Goal: Find specific page/section: Find specific page/section

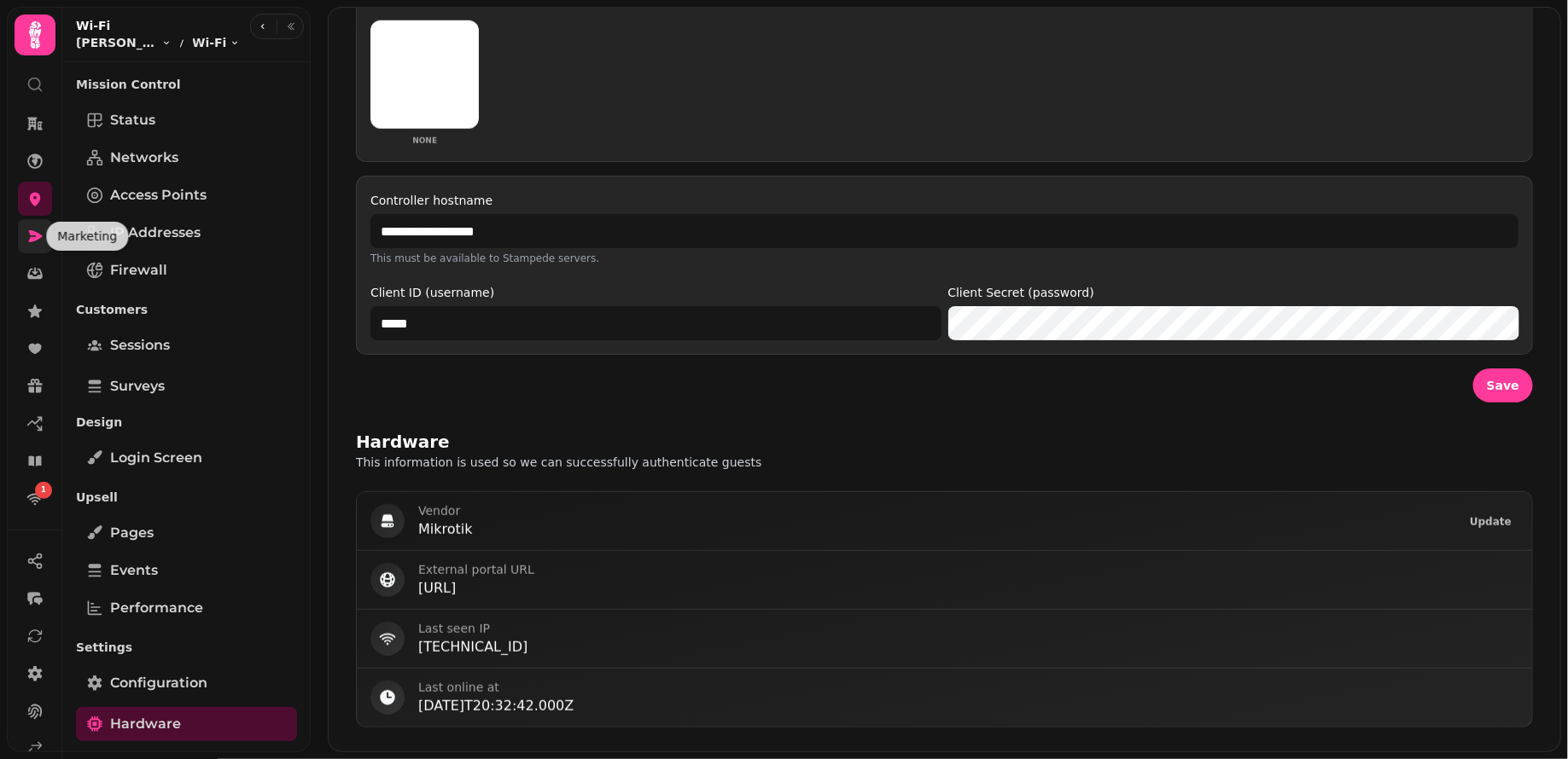
click at [35, 241] on icon at bounding box center [35, 236] width 17 height 17
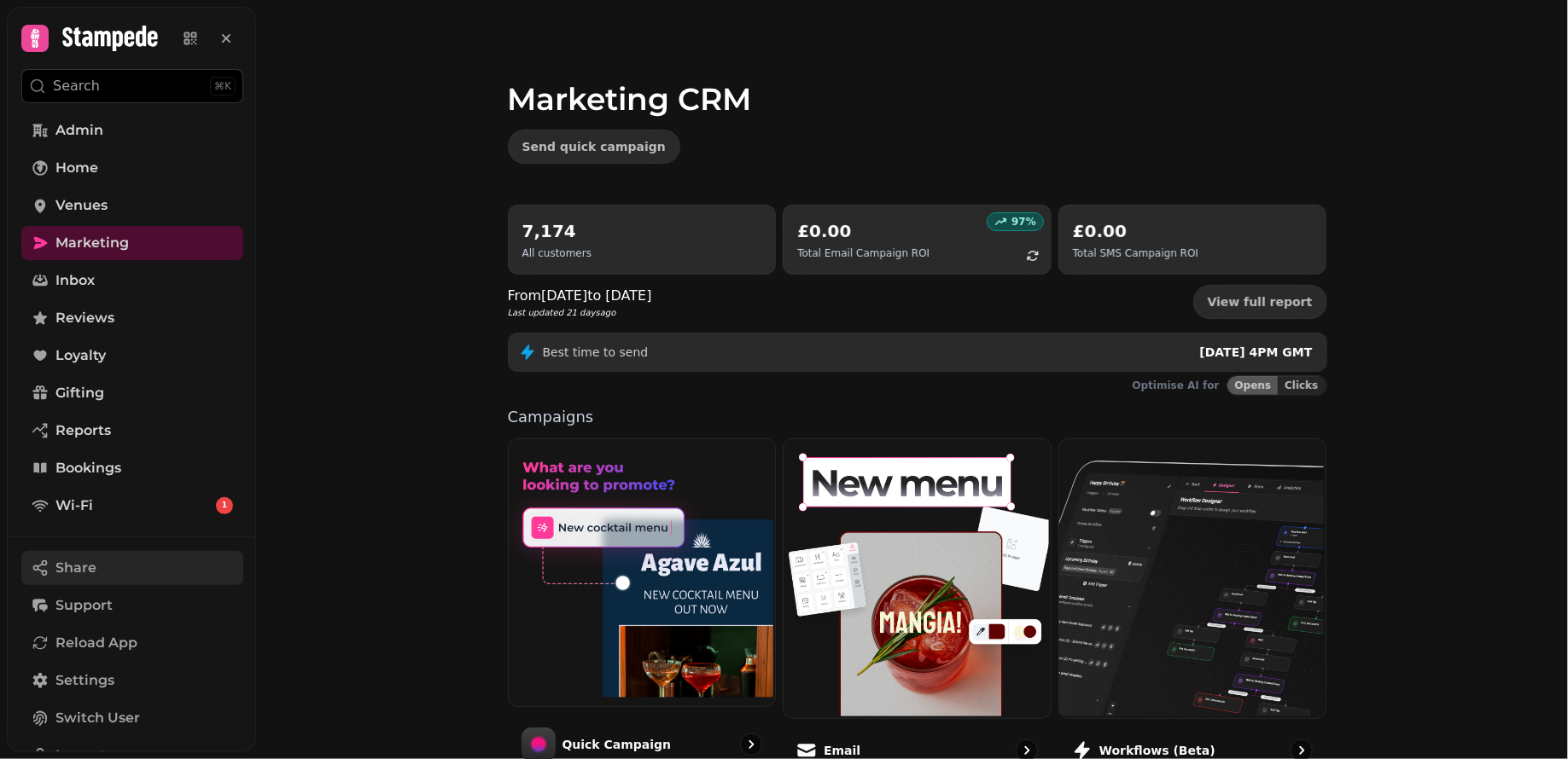
scroll to position [103, 0]
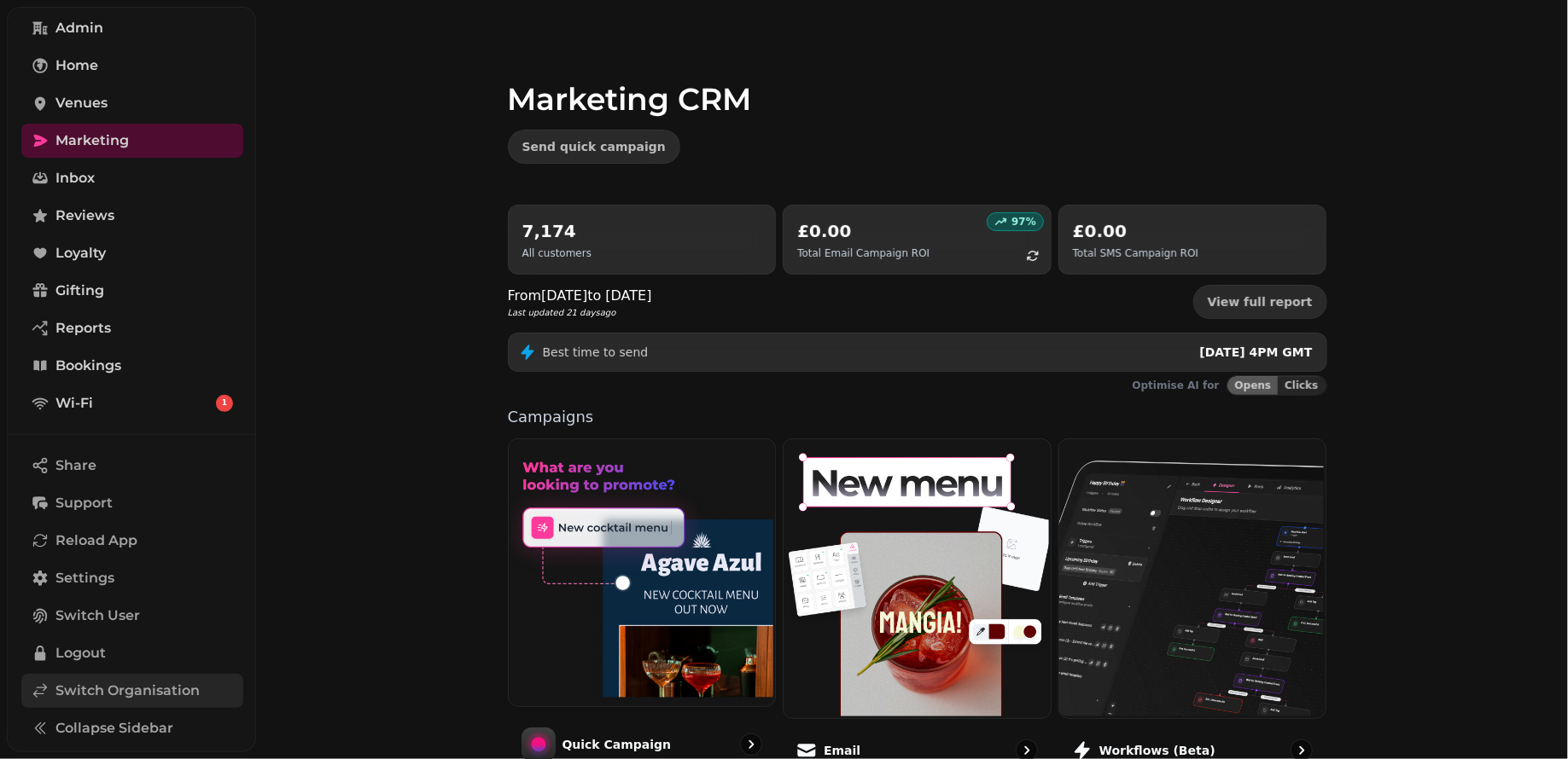
click at [145, 697] on span "Switch Organisation" at bounding box center [127, 691] width 144 height 21
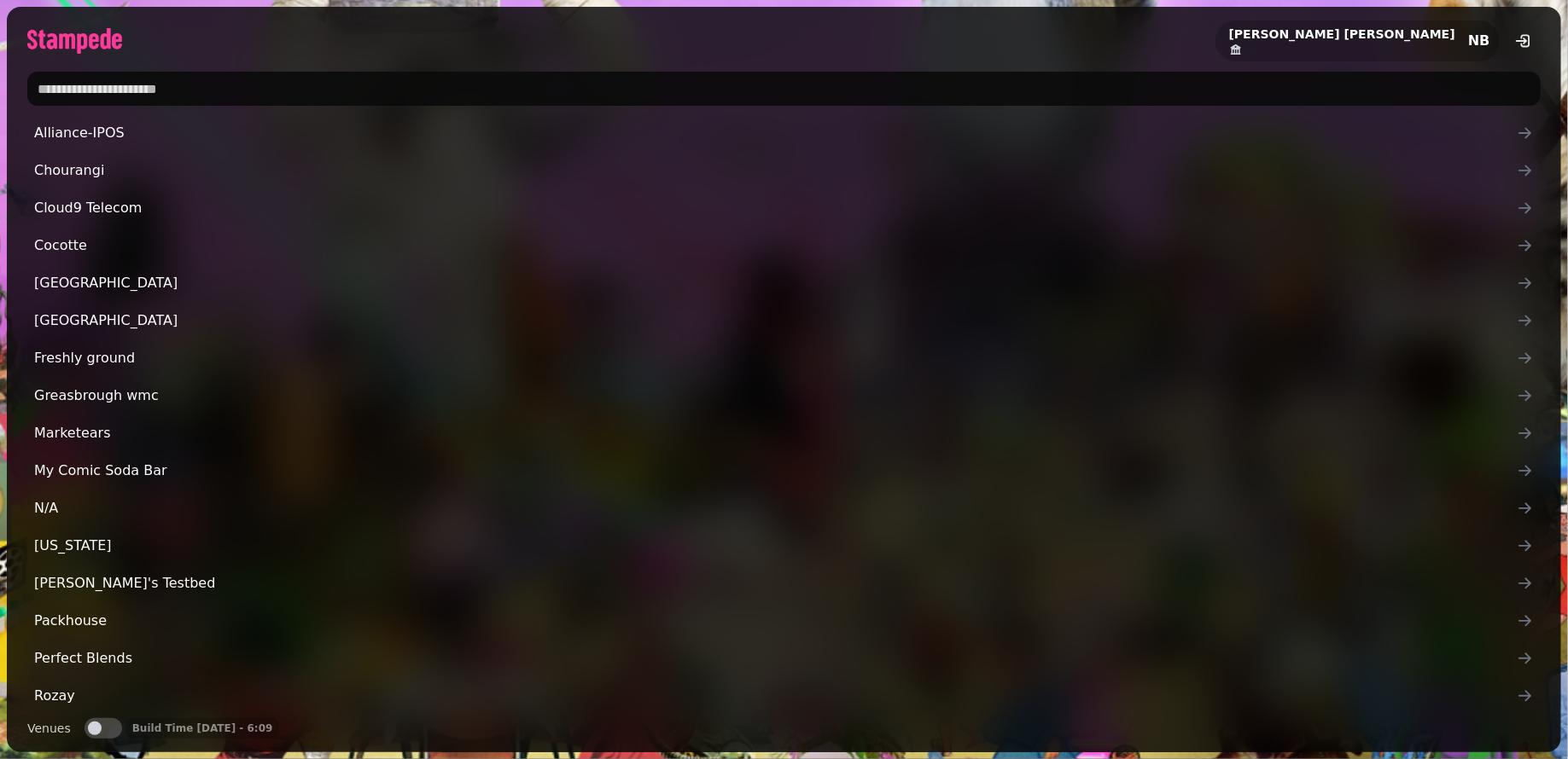
click at [200, 95] on input "text" at bounding box center [784, 89] width 1514 height 35
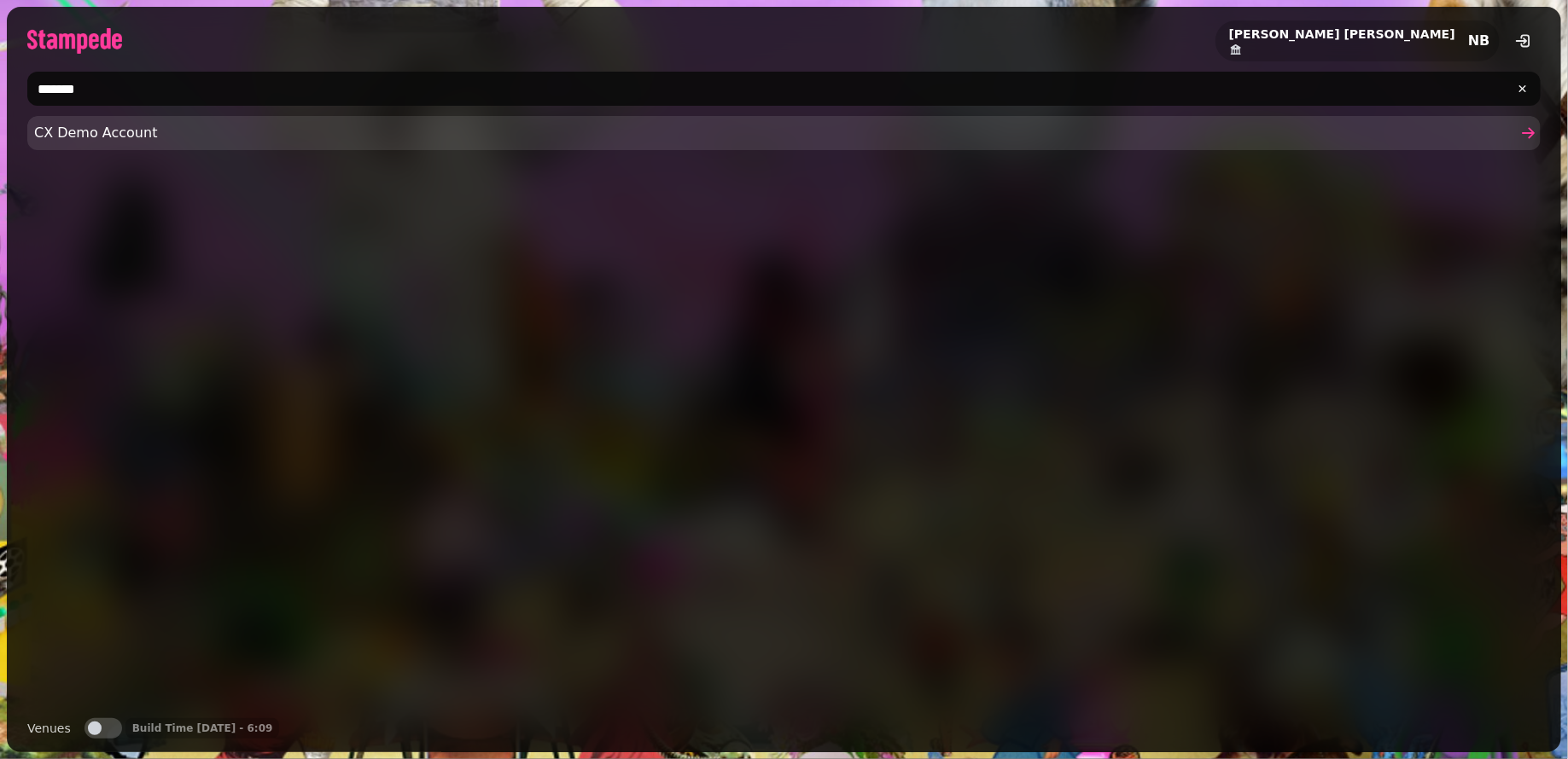
type input "*******"
click at [168, 134] on span "CX Demo Account" at bounding box center [776, 132] width 1483 height 21
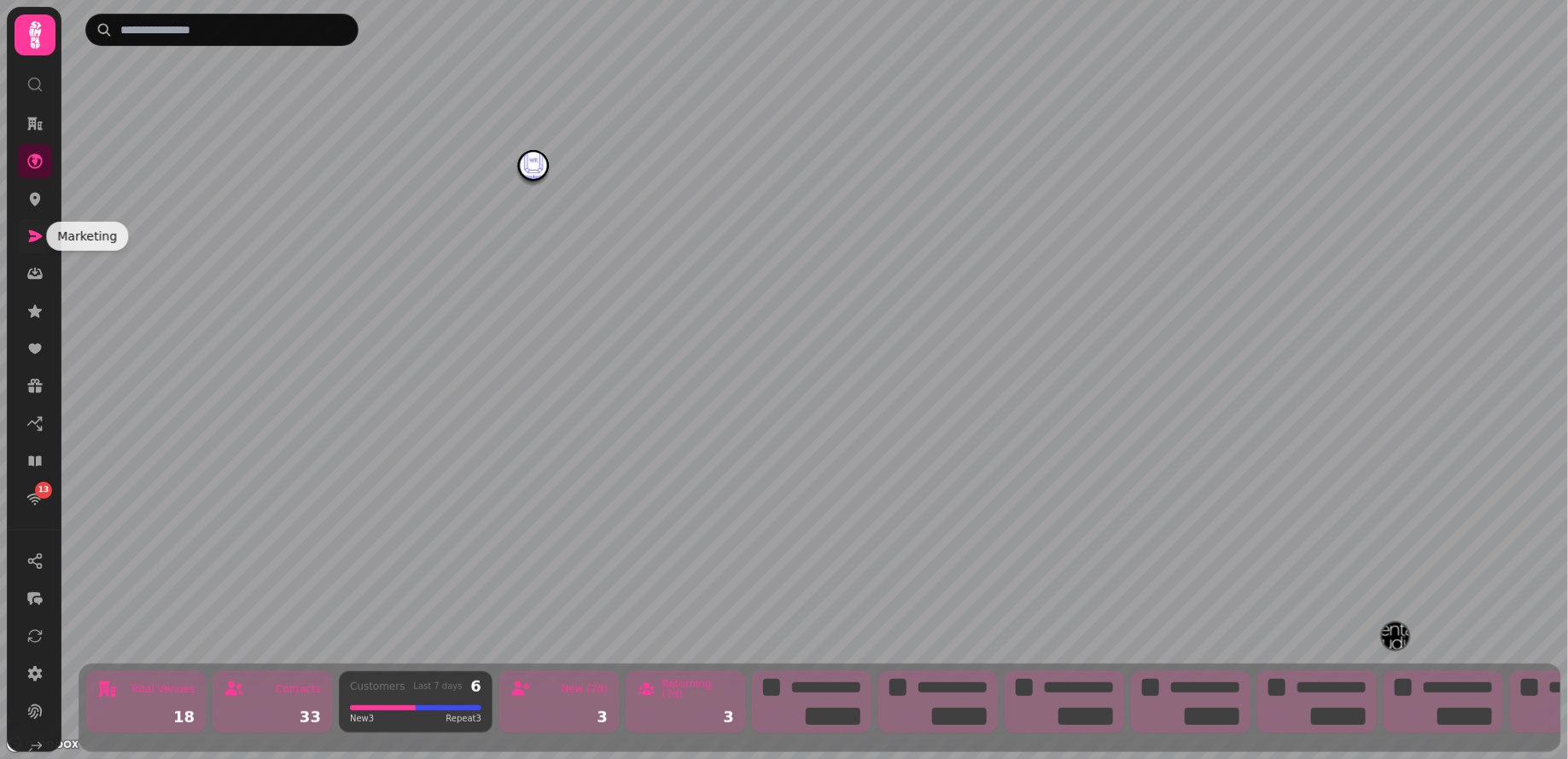
click at [37, 238] on icon at bounding box center [36, 236] width 14 height 12
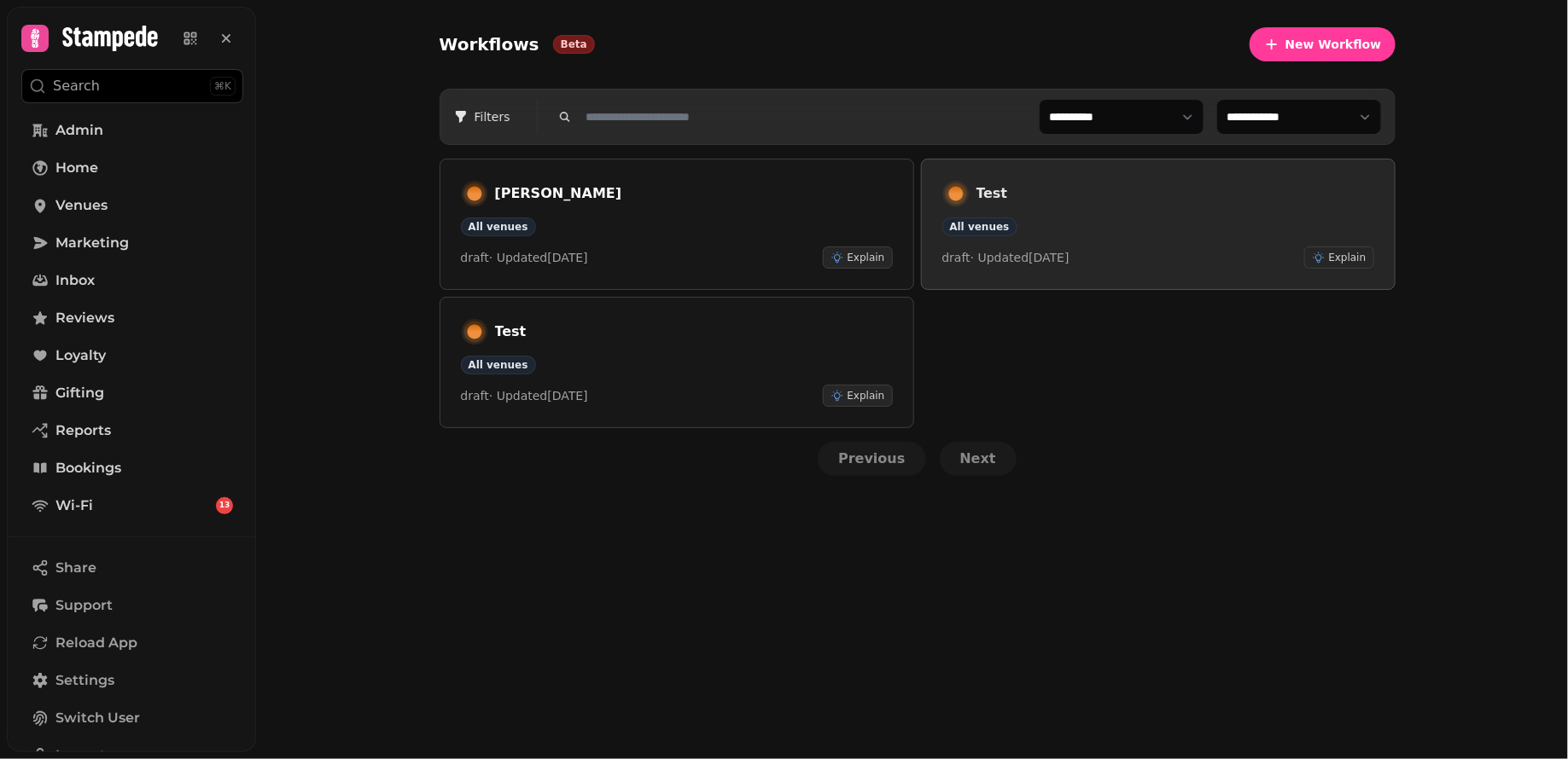
click at [1050, 203] on div "Test" at bounding box center [1157, 193] width 431 height 28
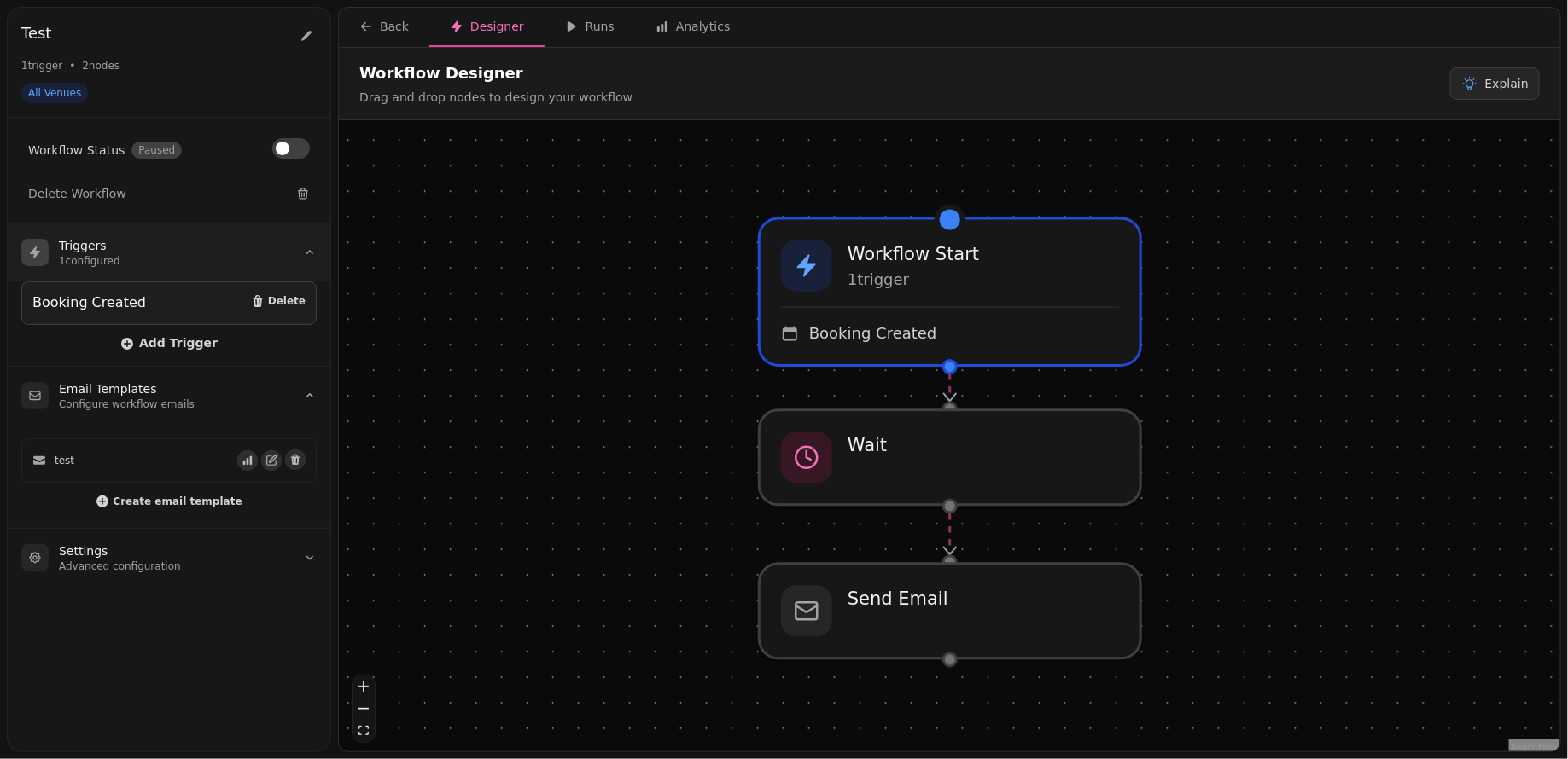
click at [218, 236] on summary "Triggers 1 configured" at bounding box center [169, 253] width 323 height 58
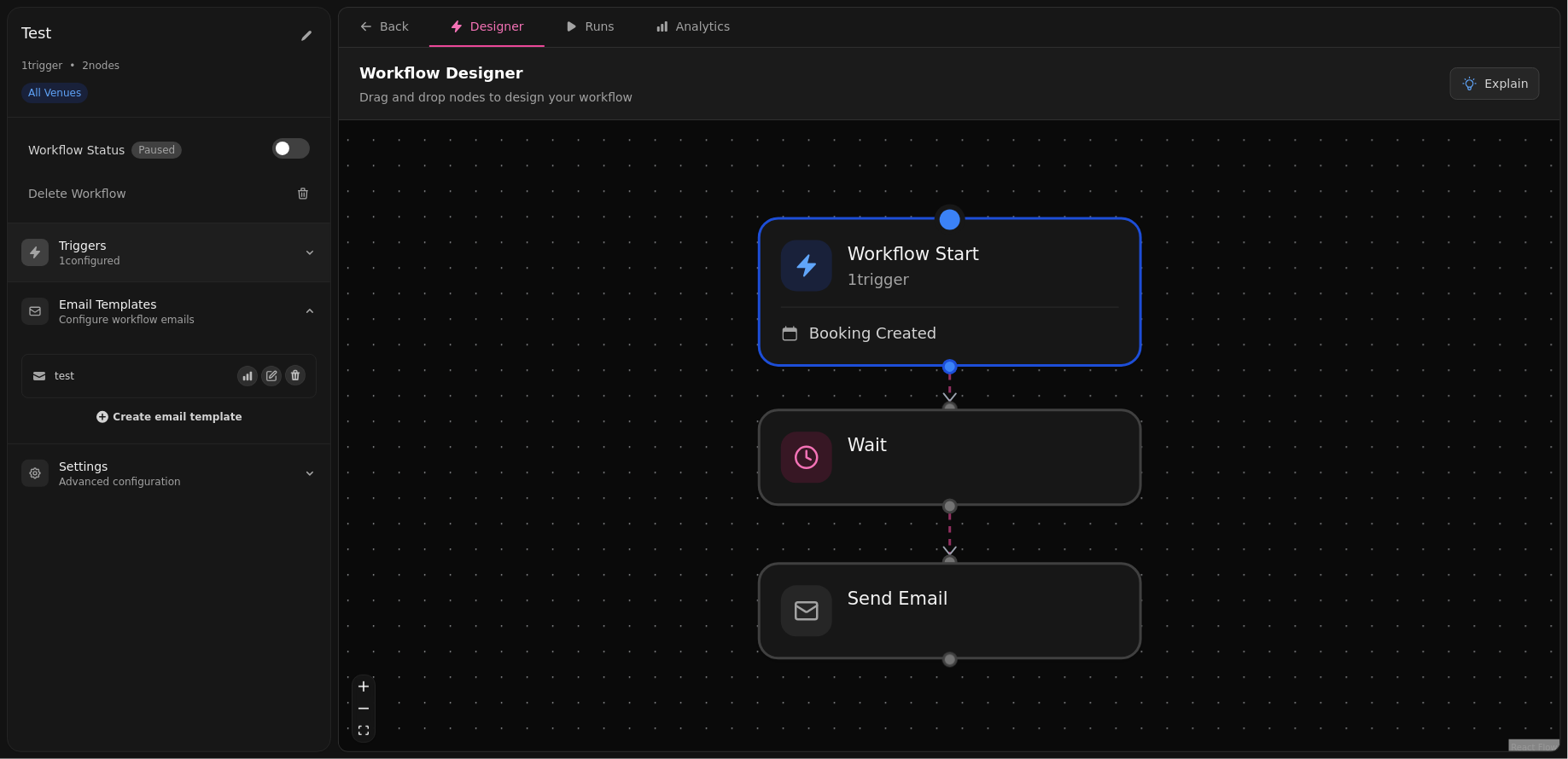
click at [214, 243] on summary "Triggers 1 configured" at bounding box center [169, 253] width 323 height 58
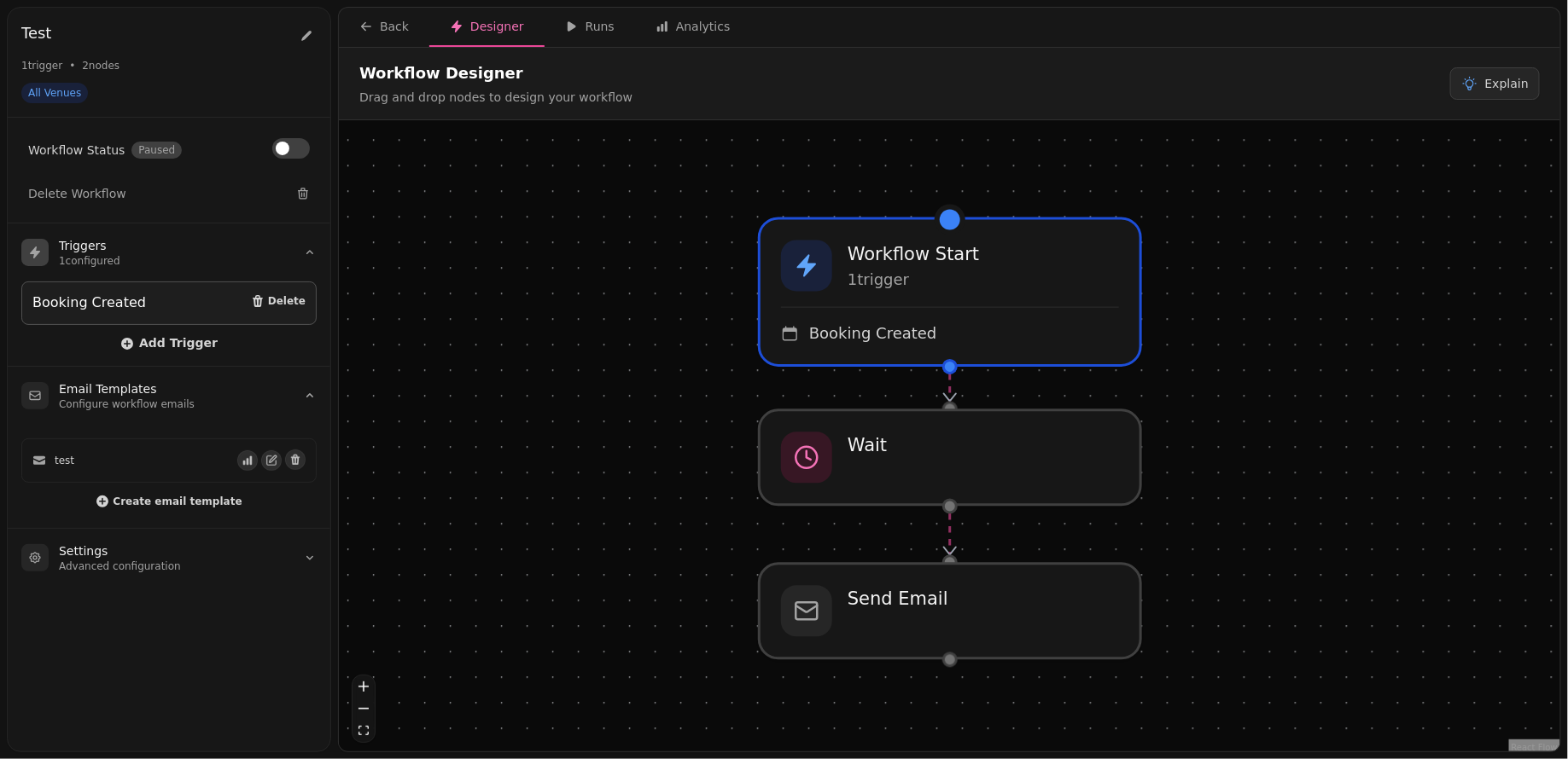
click at [195, 293] on div "Booking Created Delete" at bounding box center [169, 304] width 274 height 22
click at [169, 338] on span "Add Trigger" at bounding box center [169, 344] width 98 height 14
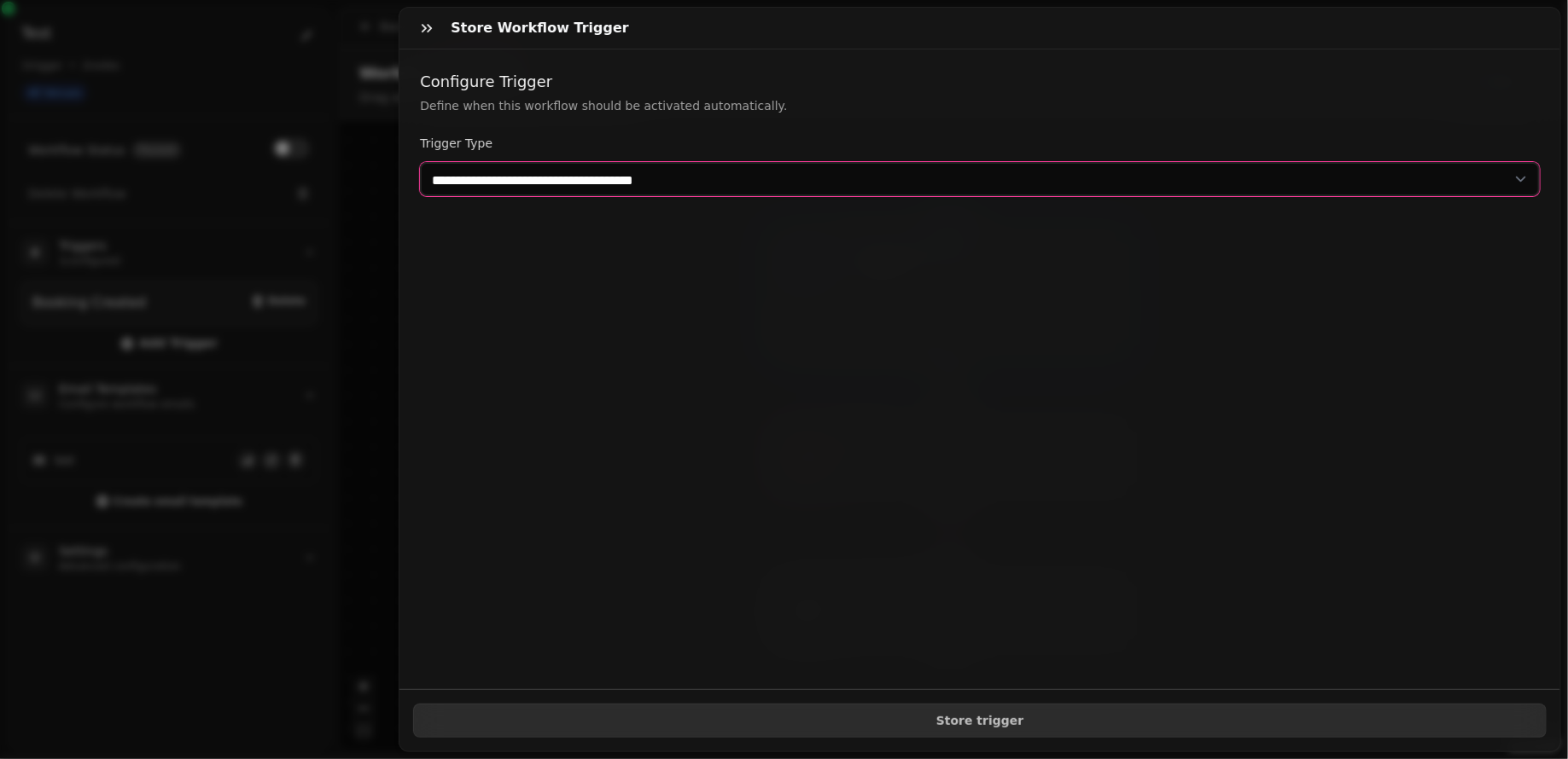
click at [586, 183] on select "**********" at bounding box center [980, 179] width 1120 height 35
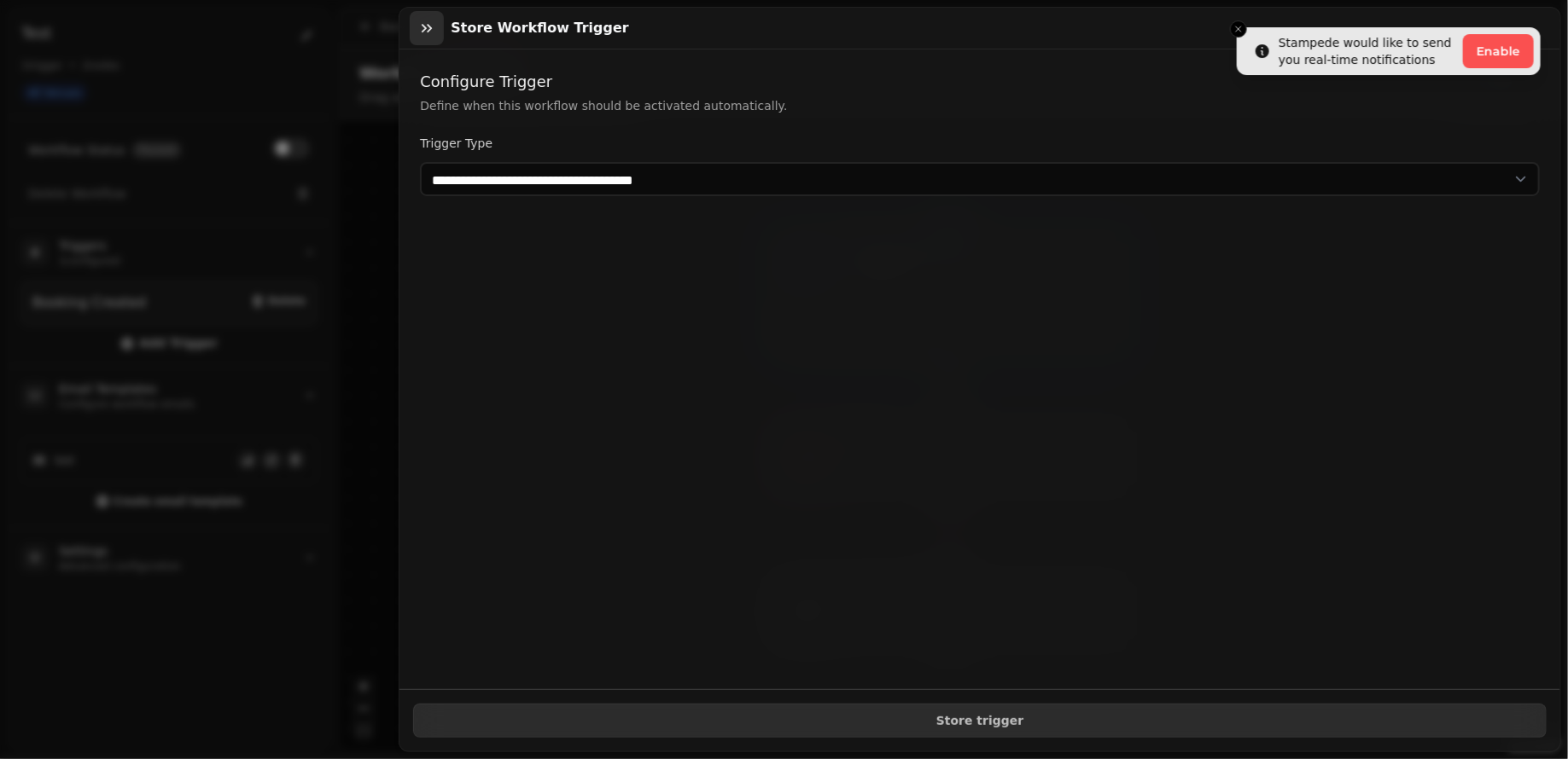
click at [437, 32] on button "button" at bounding box center [427, 28] width 35 height 35
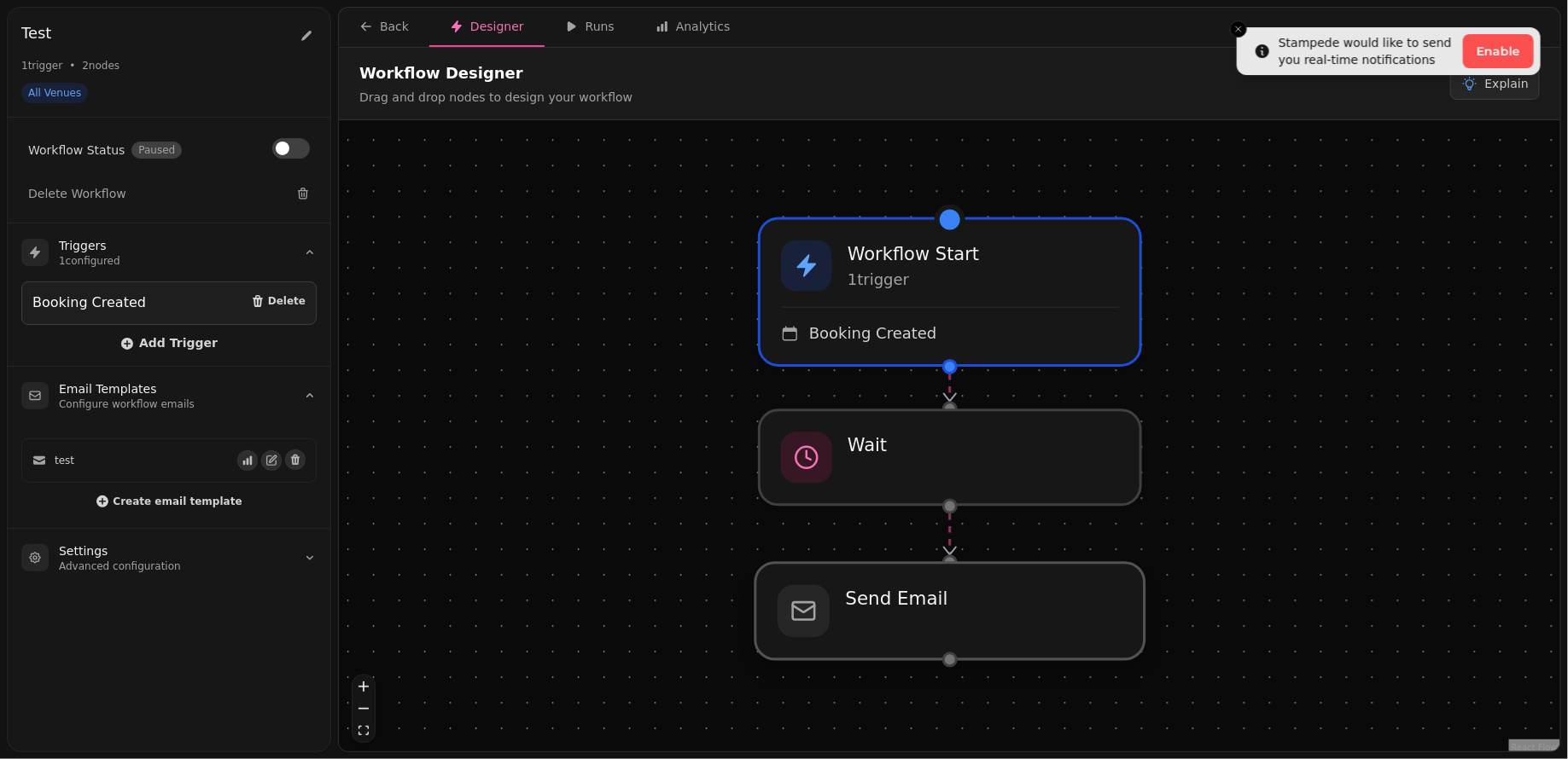
click at [909, 598] on div at bounding box center [950, 612] width 389 height 97
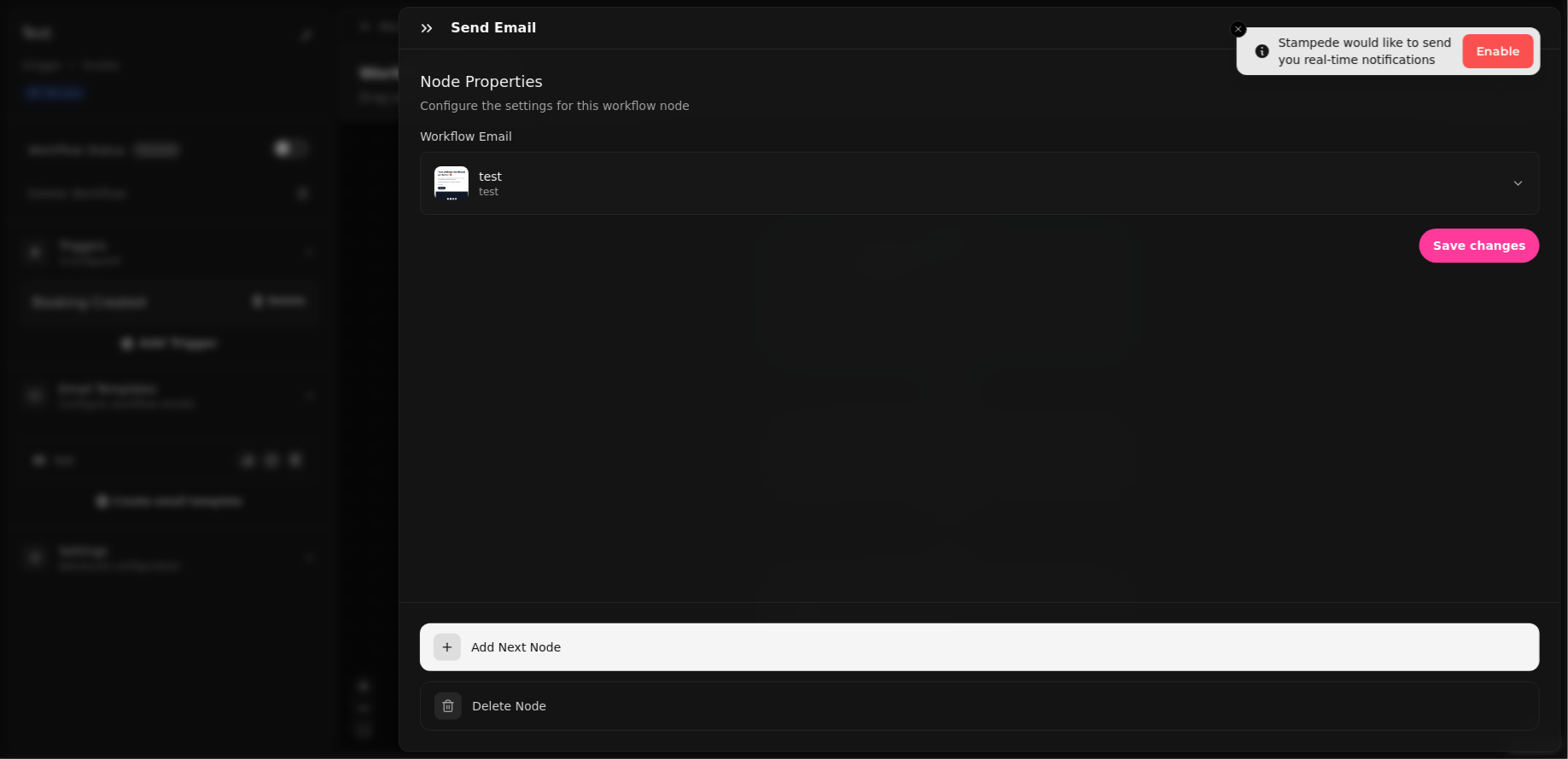
click at [576, 652] on span "Add Next Node" at bounding box center [998, 647] width 1056 height 17
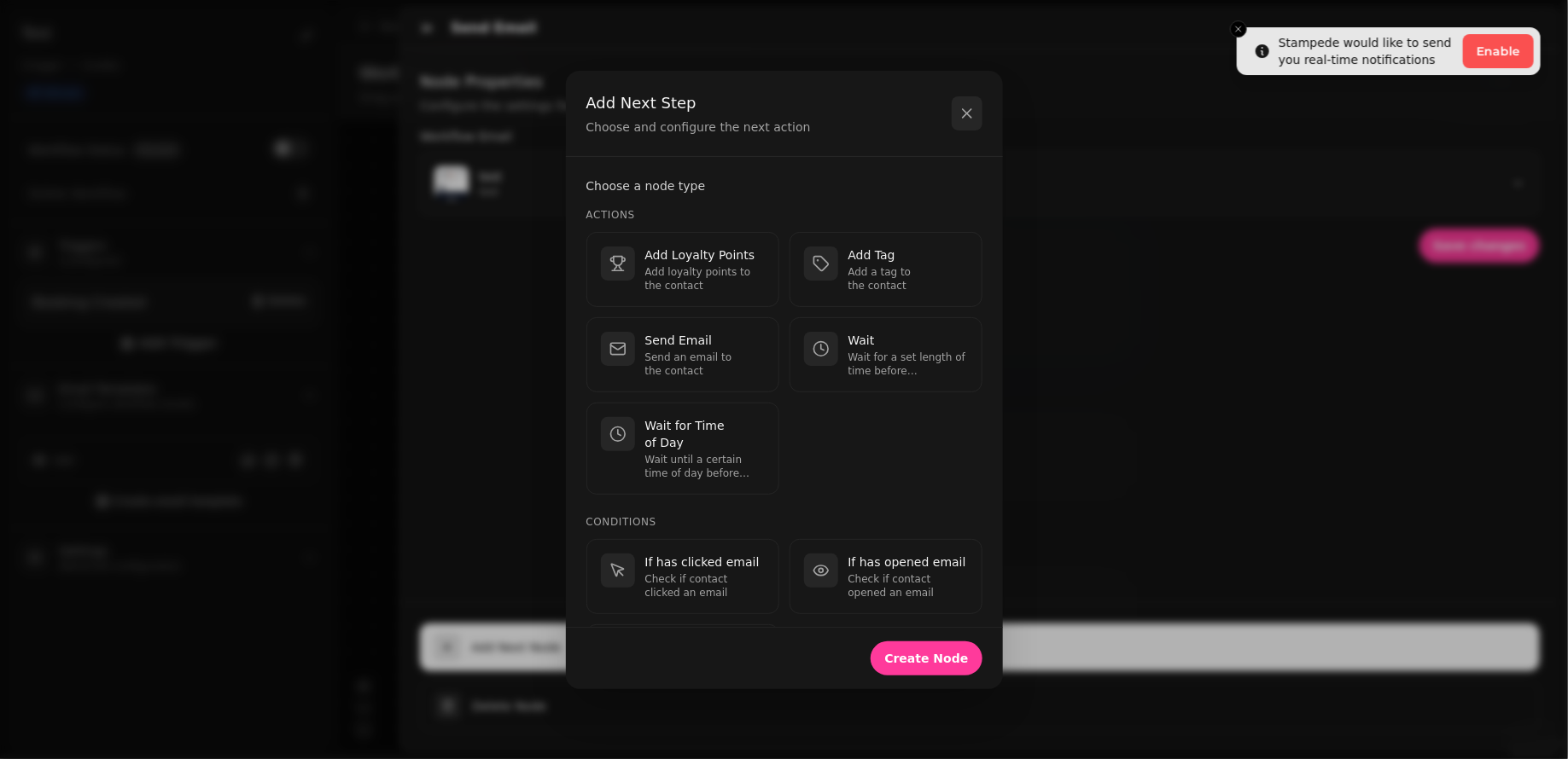
click at [970, 120] on icon "button" at bounding box center [967, 113] width 17 height 17
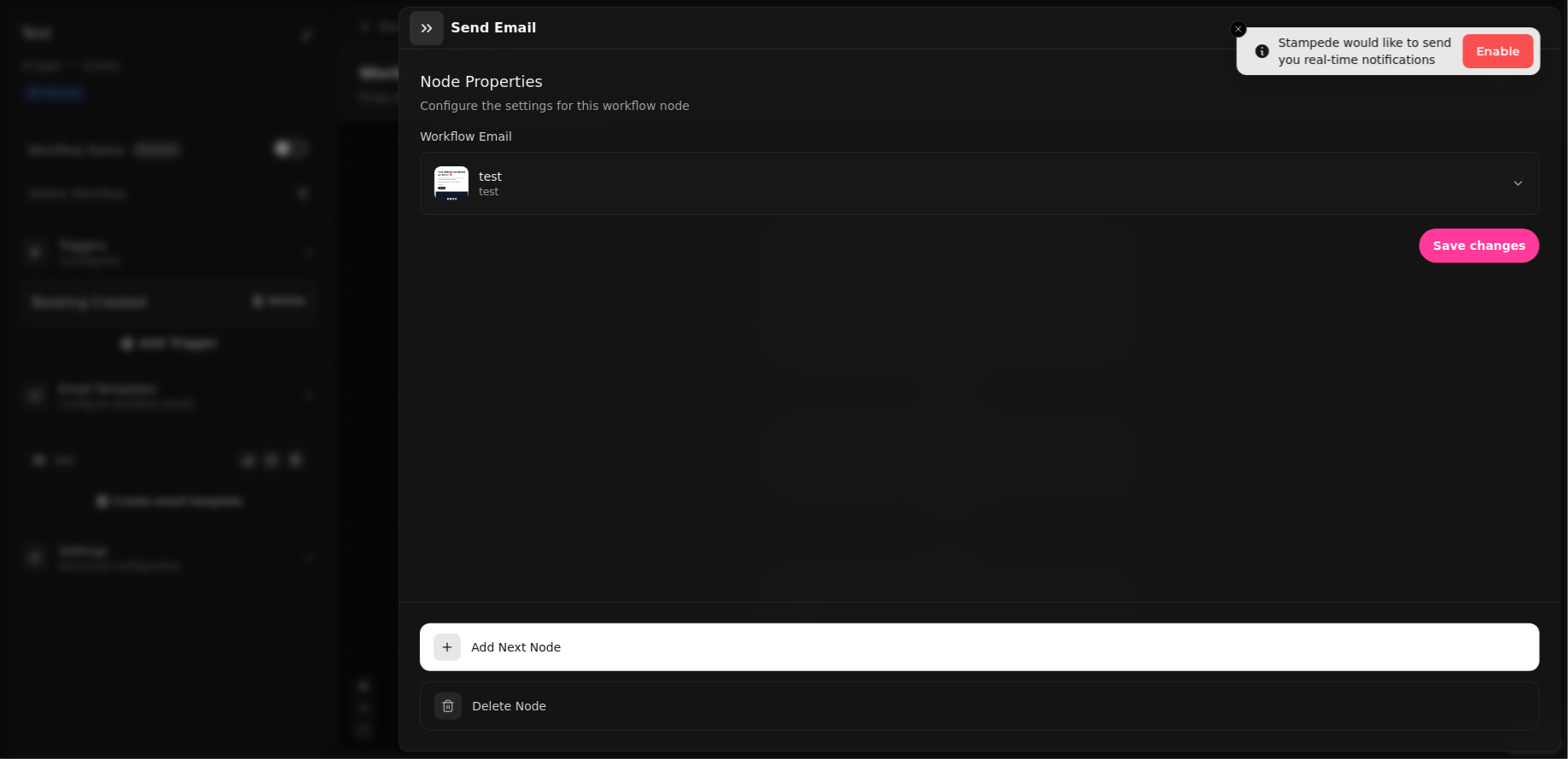
click at [421, 33] on icon "button" at bounding box center [427, 28] width 17 height 17
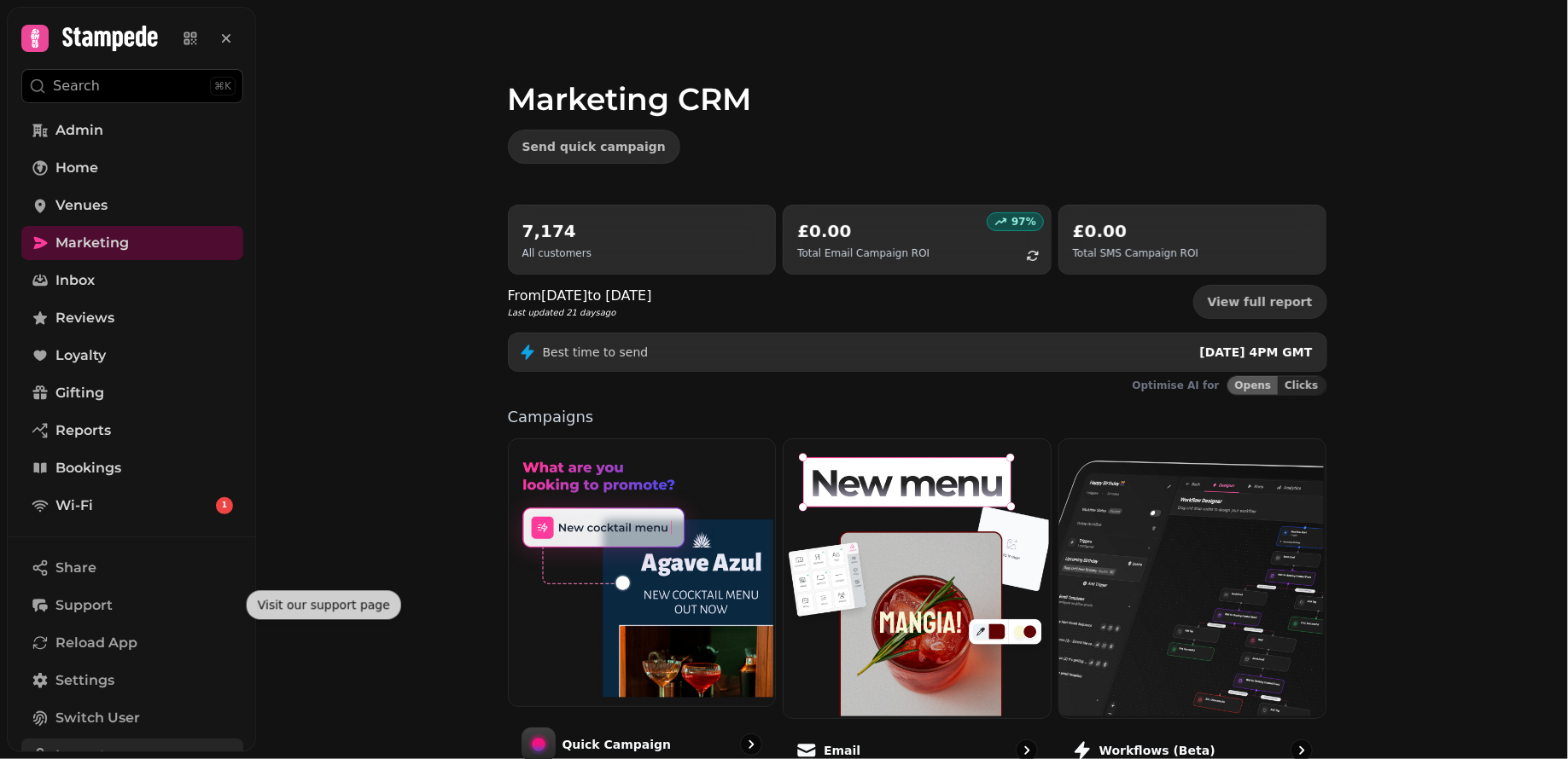
scroll to position [149, 0]
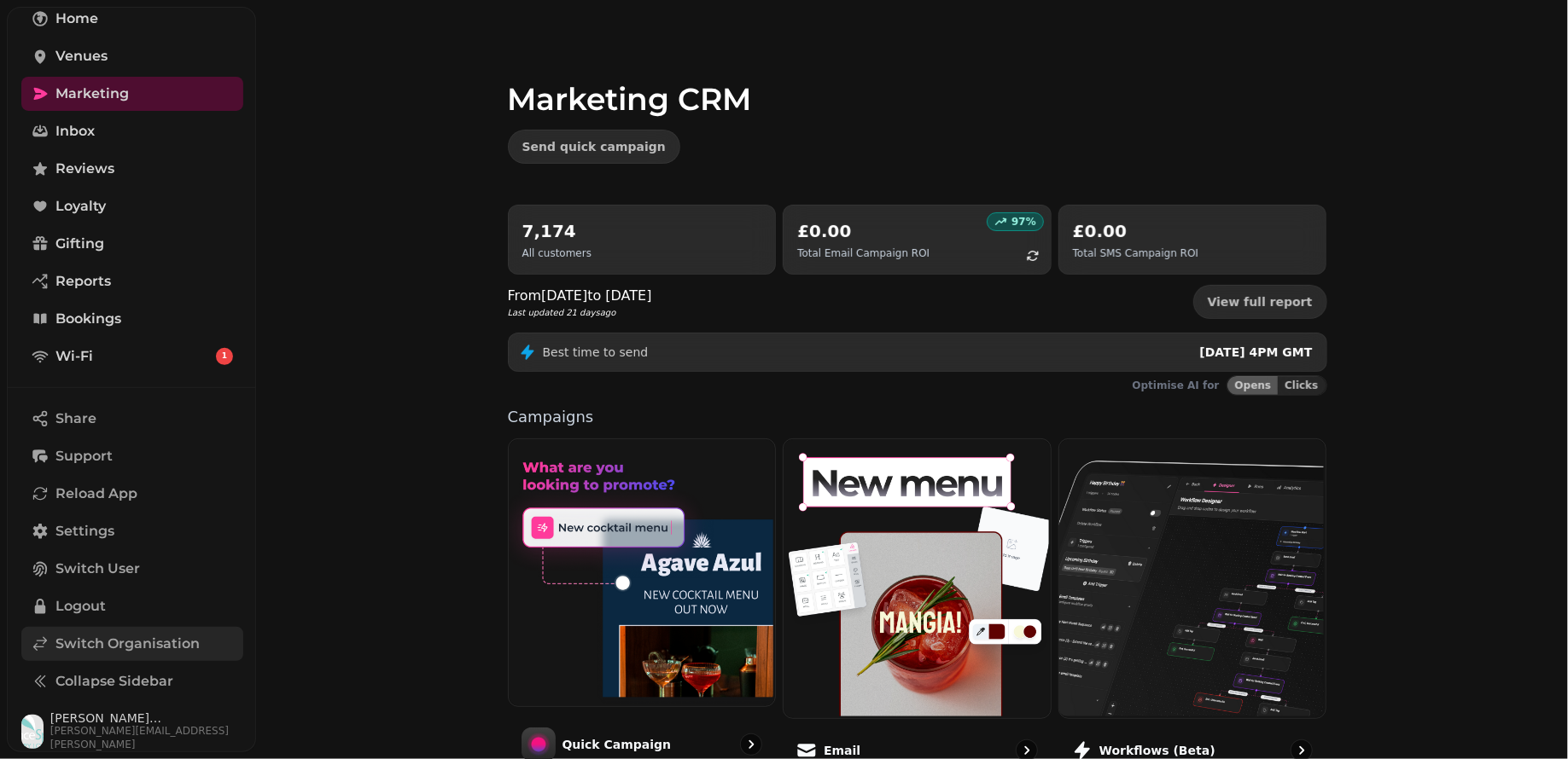
click at [89, 634] on span "Switch Organisation" at bounding box center [127, 644] width 144 height 21
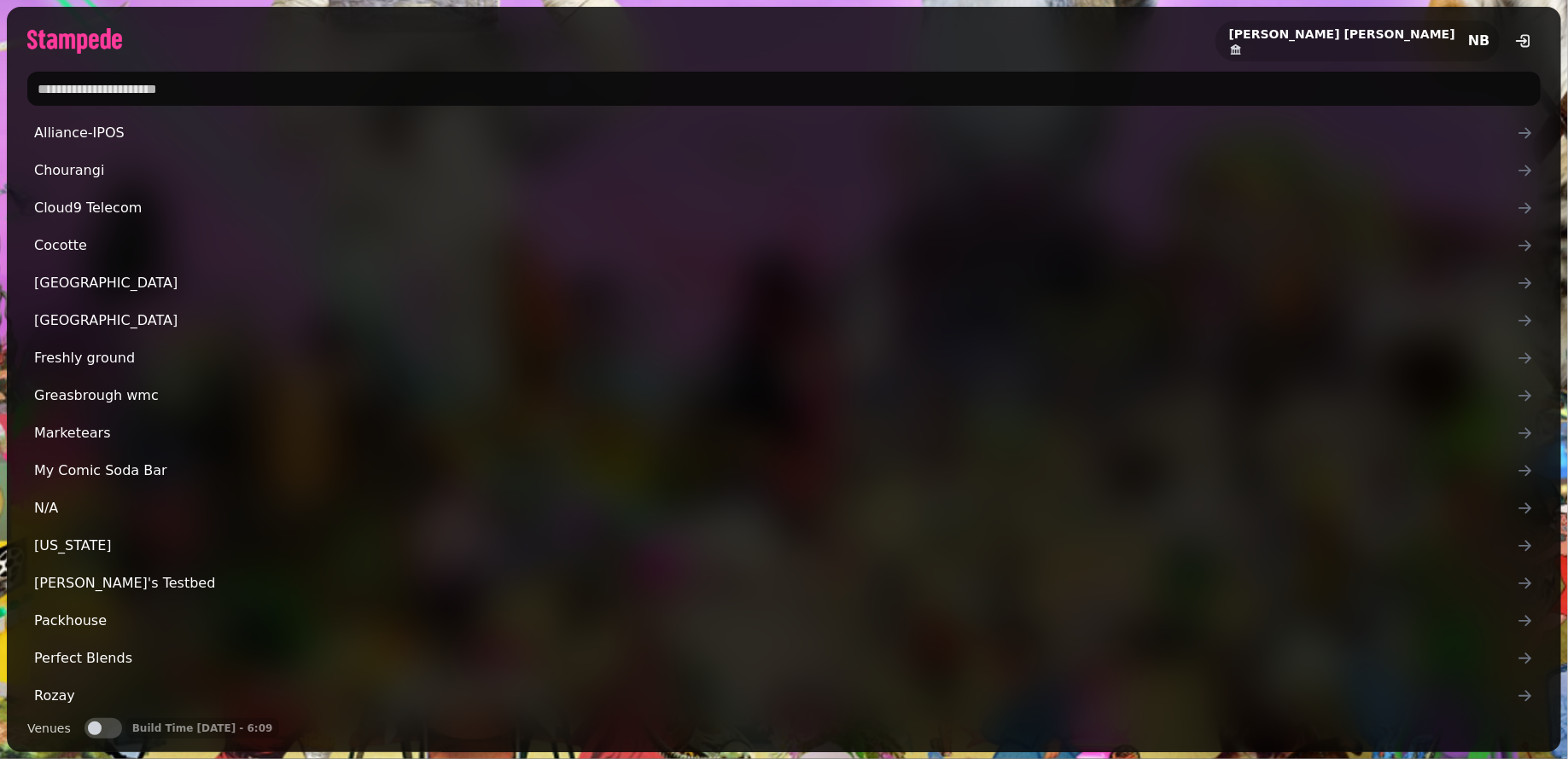
click at [106, 79] on input "text" at bounding box center [784, 89] width 1514 height 35
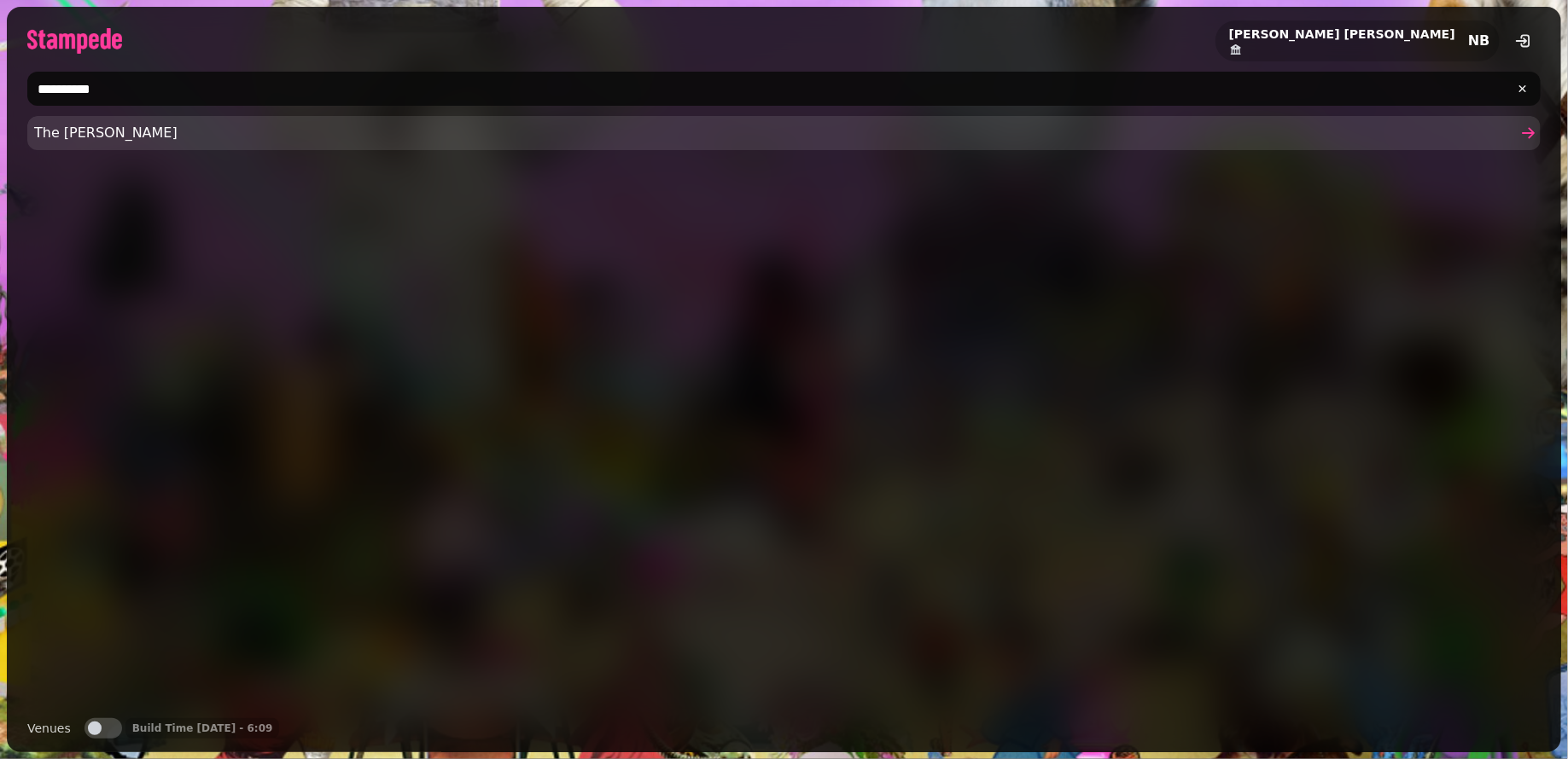
type input "**********"
click at [73, 142] on span "The Wesley" at bounding box center [776, 132] width 1483 height 21
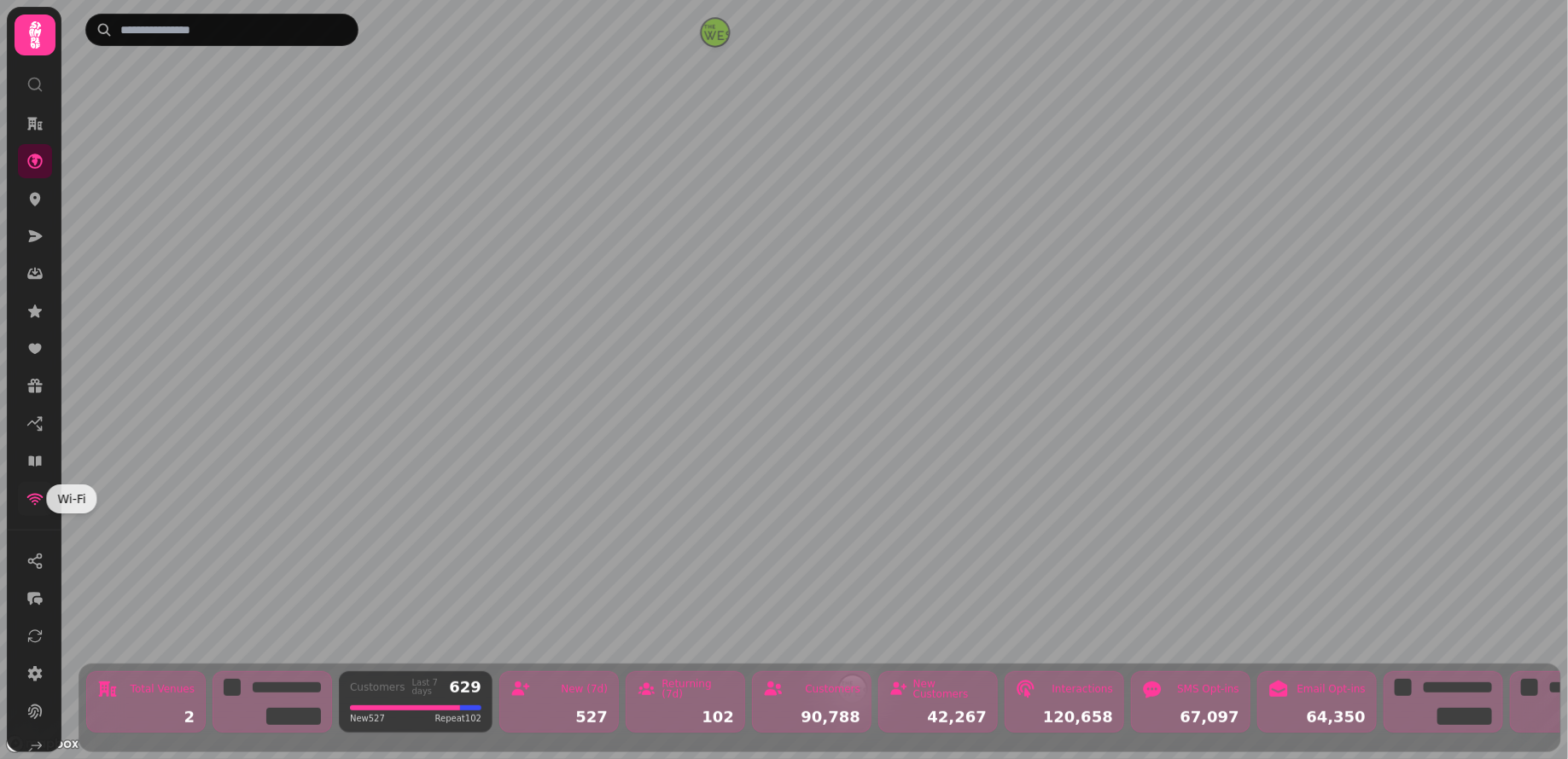
click at [32, 496] on icon at bounding box center [36, 500] width 16 height 12
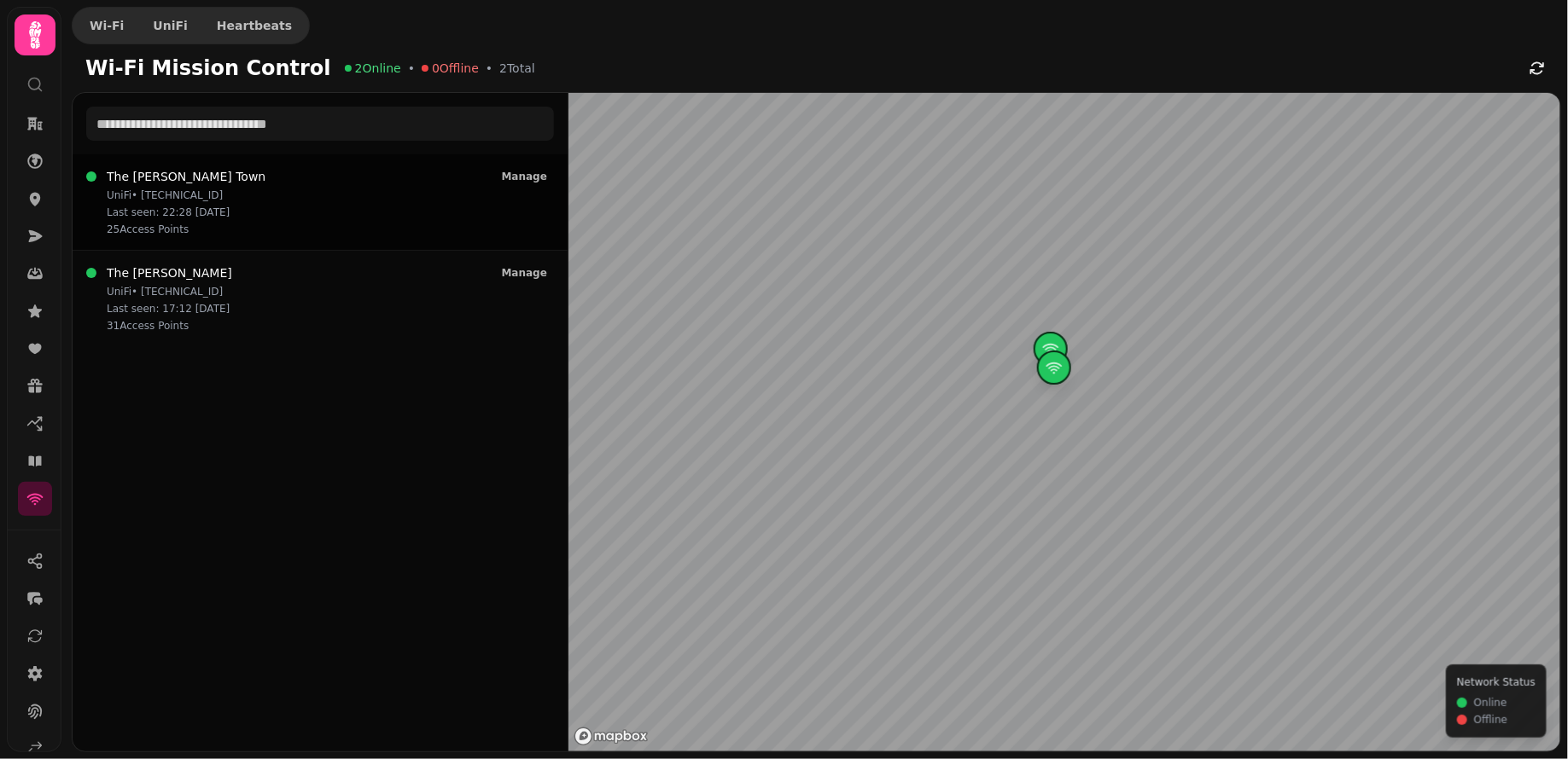
click at [228, 178] on h3 "The [PERSON_NAME] Town" at bounding box center [186, 176] width 159 height 17
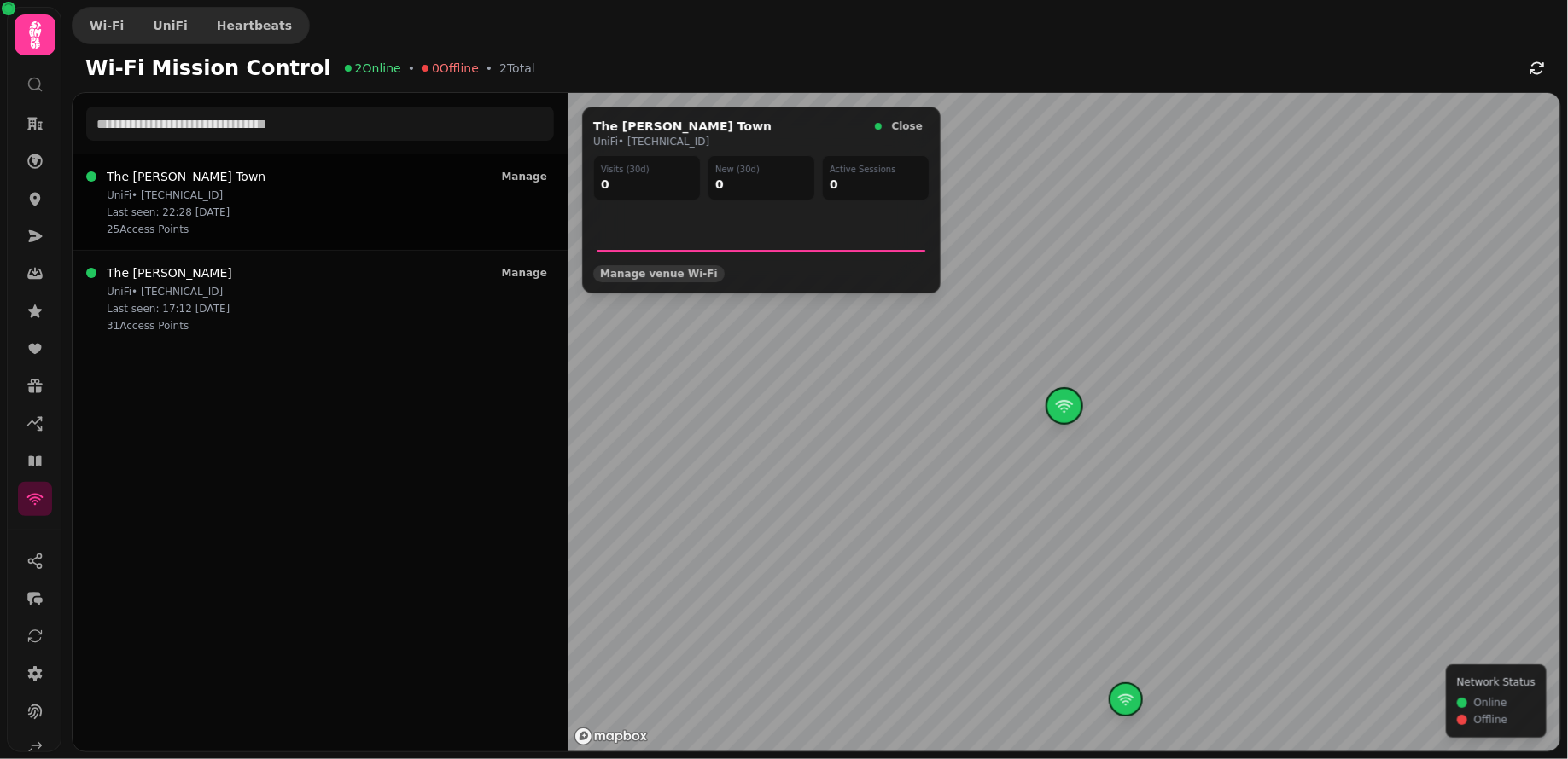
click at [690, 274] on span "Manage venue Wi‑Fi" at bounding box center [659, 273] width 118 height 10
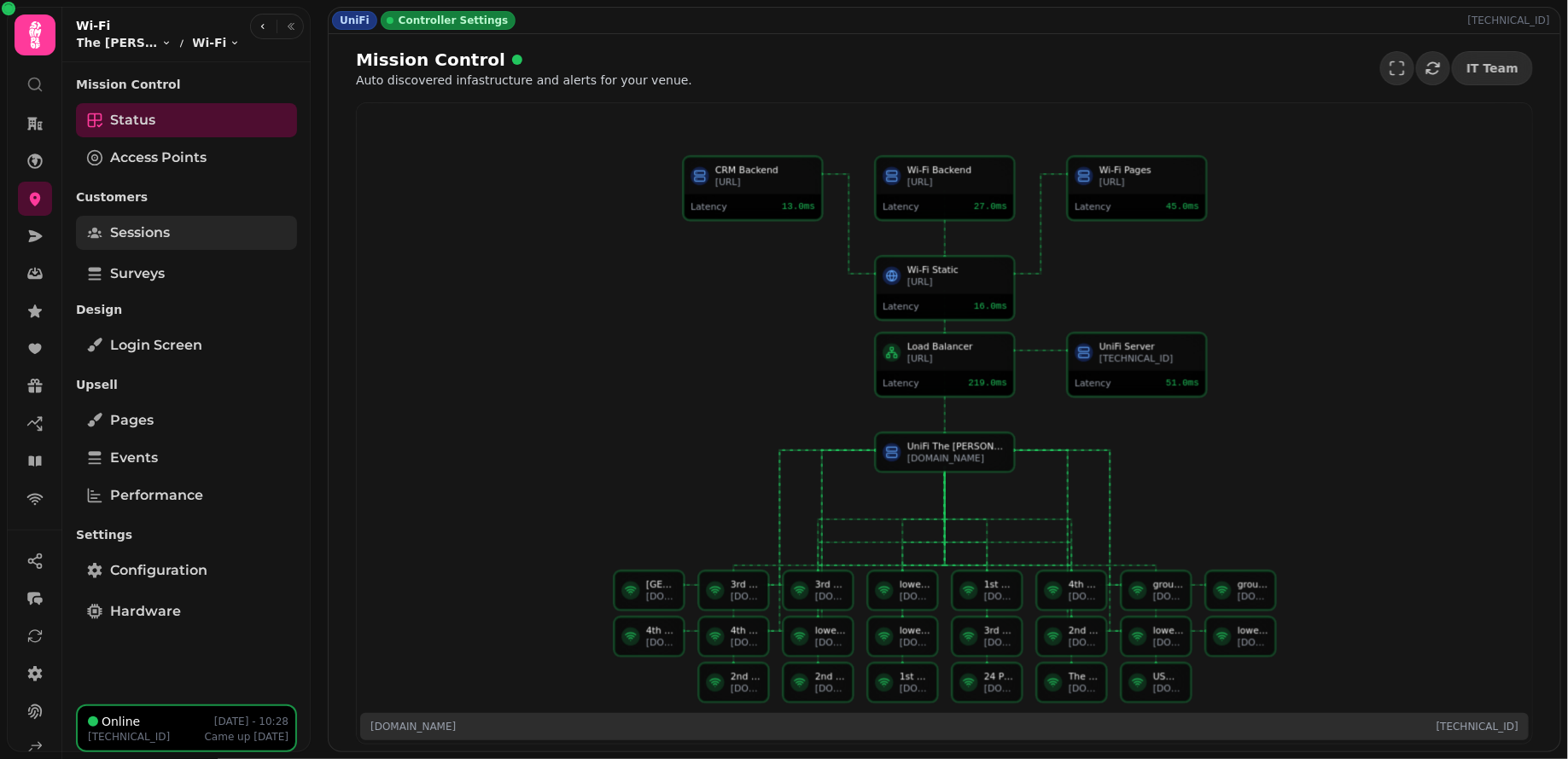
click at [171, 220] on link "Sessions" at bounding box center [187, 233] width 221 height 35
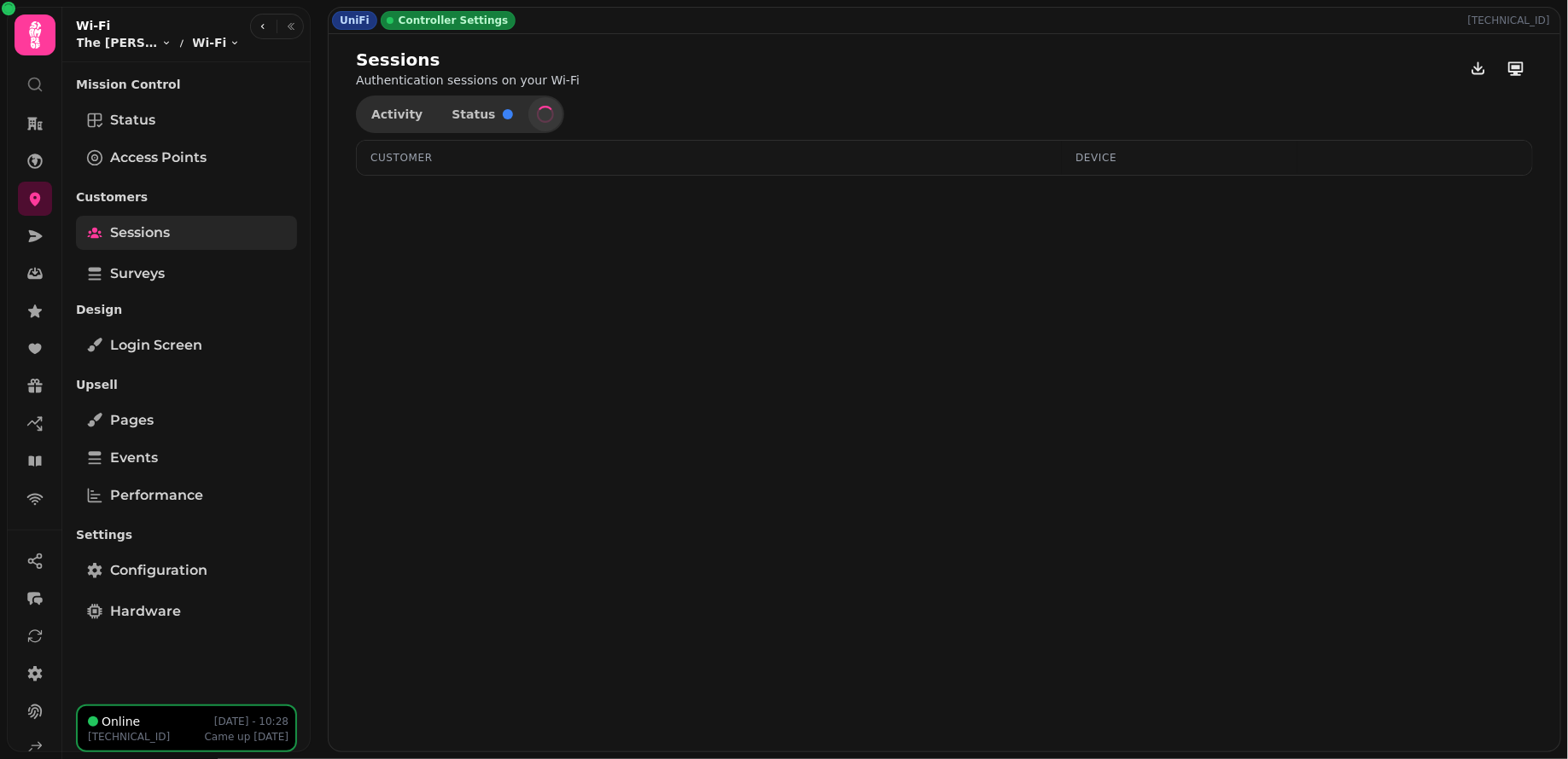
select select "**"
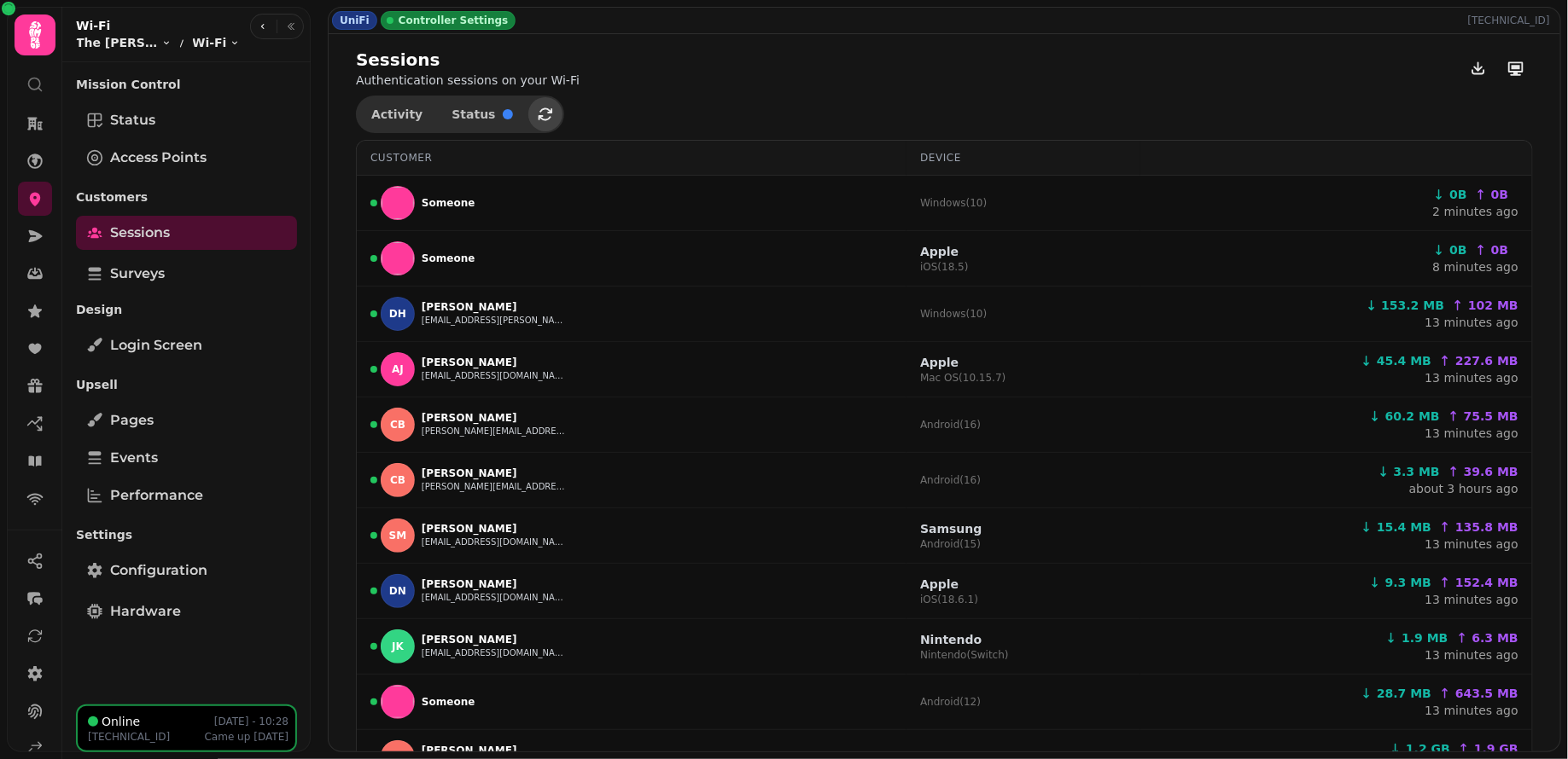
click at [537, 113] on icon "button" at bounding box center [545, 114] width 17 height 17
click at [538, 116] on icon "button" at bounding box center [545, 114] width 17 height 17
click at [537, 115] on icon "button" at bounding box center [545, 114] width 17 height 17
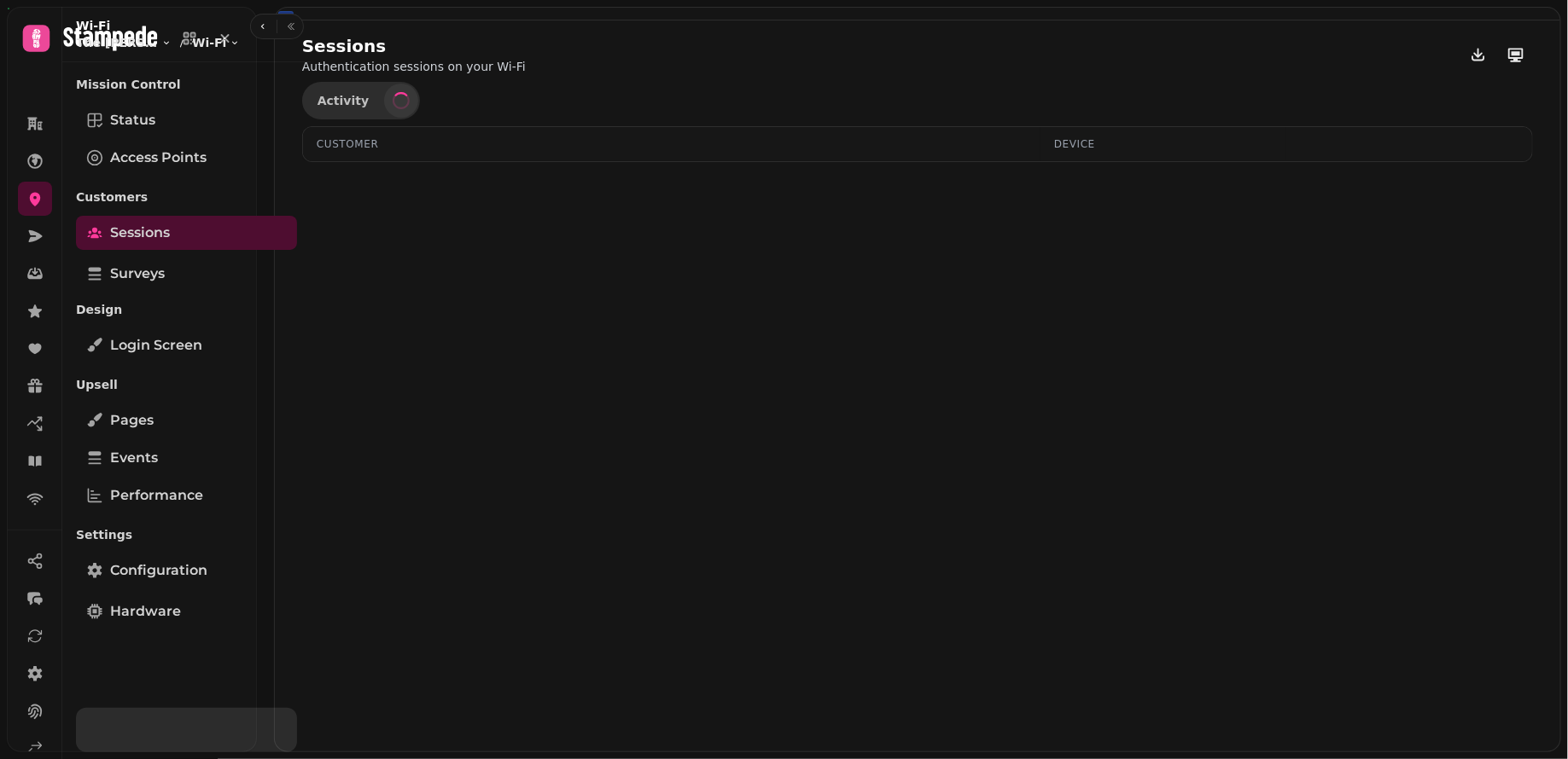
select select "**"
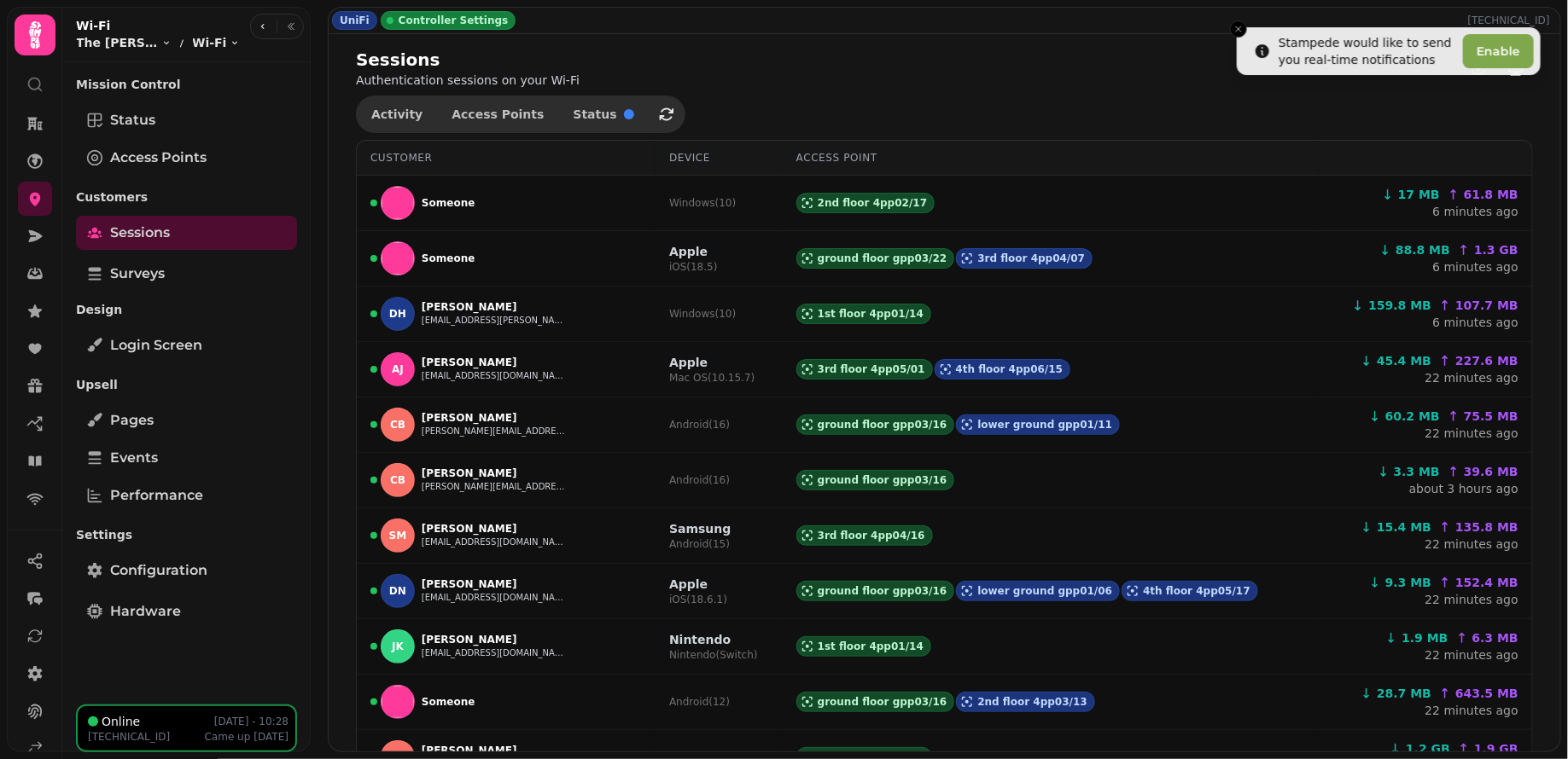
click at [963, 85] on div "Sessions Authentication sessions on your Wi-Fi" at bounding box center [945, 67] width 1177 height 40
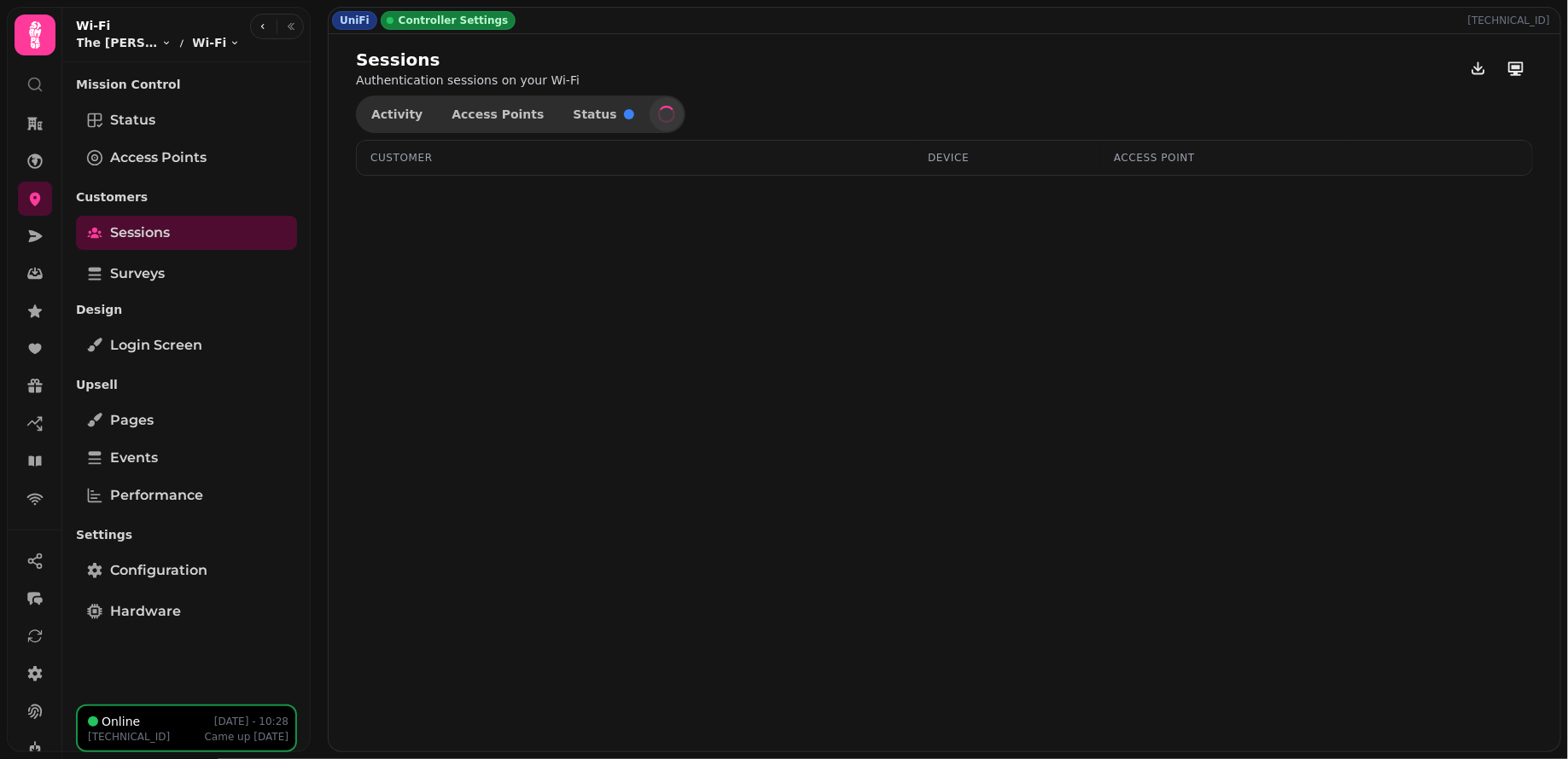
select select "**"
